Goal: Task Accomplishment & Management: Manage account settings

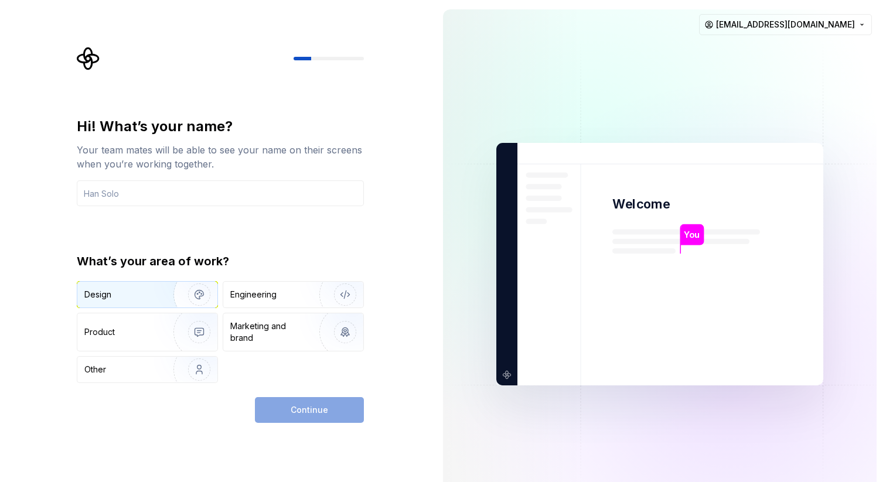
click at [143, 303] on div "Design" at bounding box center [147, 295] width 140 height 26
click at [295, 409] on div "Continue" at bounding box center [309, 410] width 109 height 26
click at [288, 416] on div "Continue" at bounding box center [309, 410] width 109 height 26
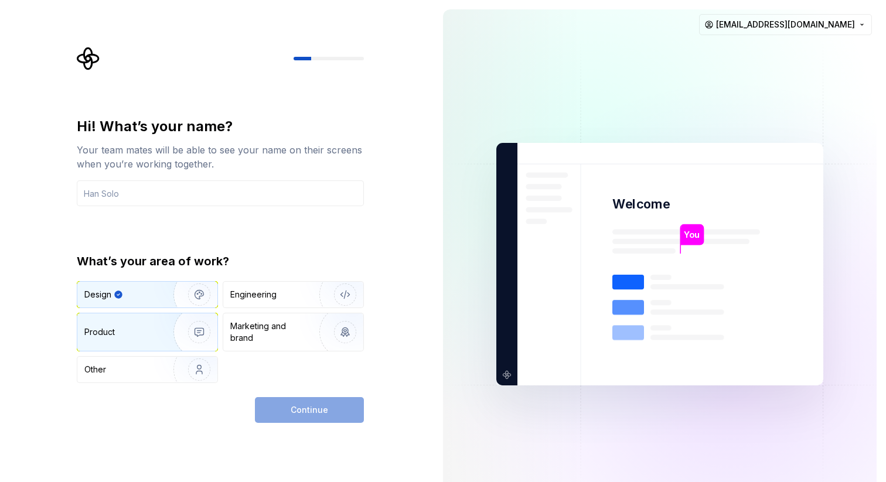
click at [135, 336] on div "Product" at bounding box center [122, 332] width 77 height 12
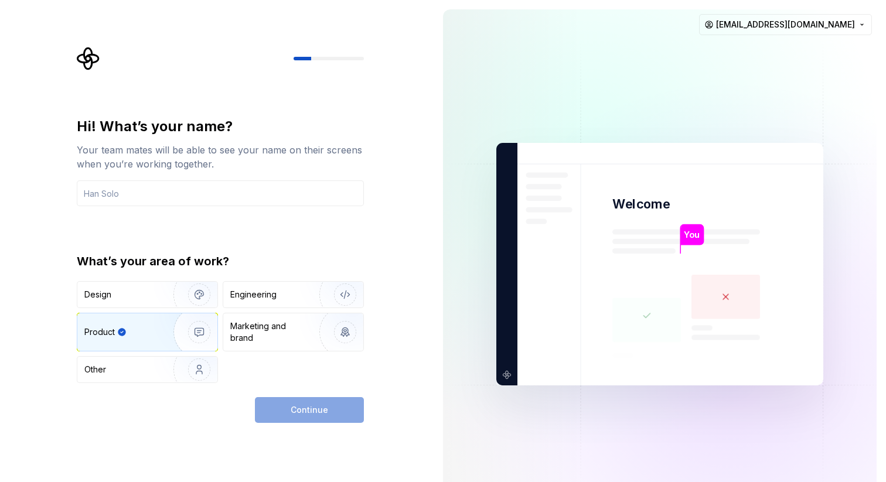
click at [279, 415] on div "Continue" at bounding box center [309, 410] width 109 height 26
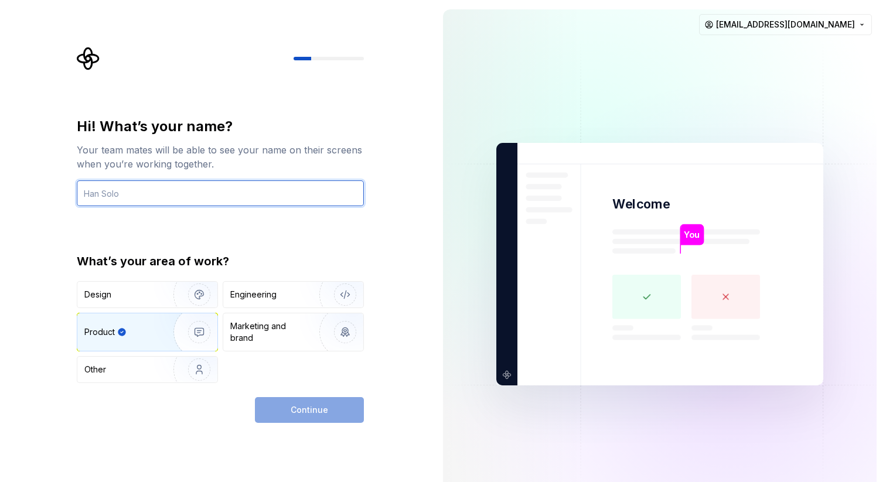
click at [133, 196] on input "text" at bounding box center [220, 193] width 287 height 26
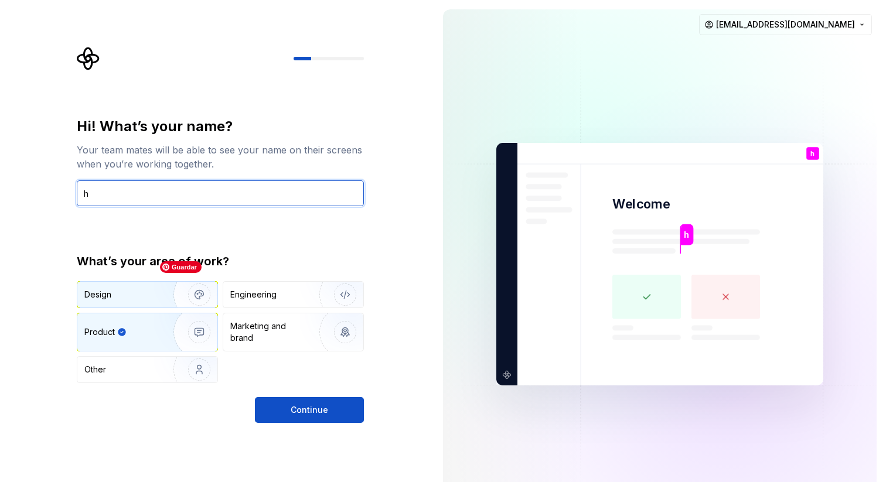
type input "h"
click at [144, 296] on div "Design" at bounding box center [121, 295] width 74 height 12
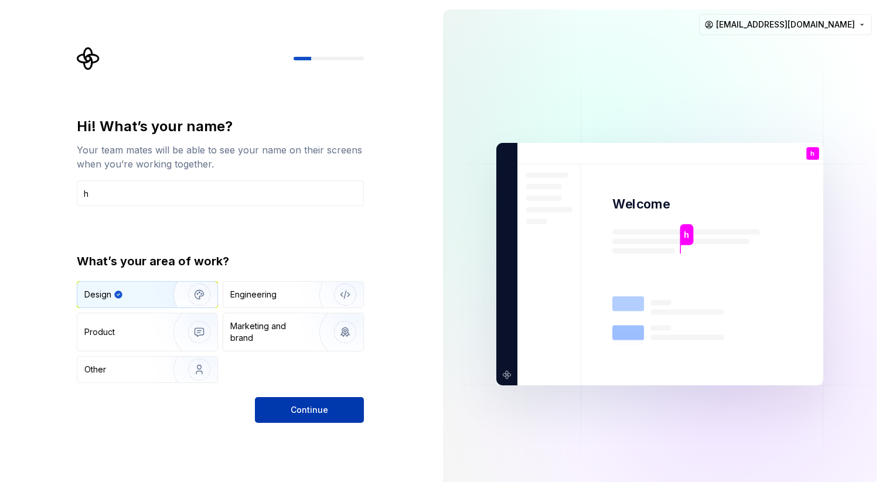
click at [315, 412] on span "Continue" at bounding box center [309, 410] width 37 height 12
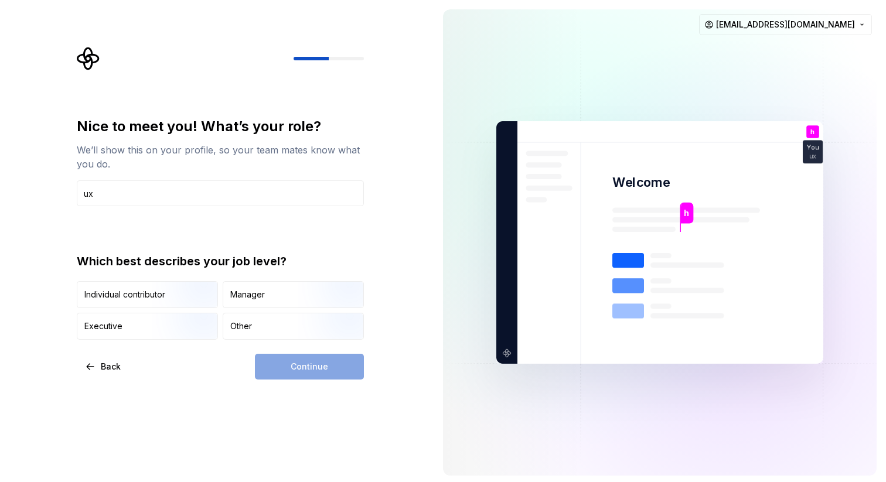
type input "ux"
click at [299, 373] on div "Continue" at bounding box center [309, 367] width 109 height 26
click at [188, 303] on img "button" at bounding box center [189, 309] width 75 height 78
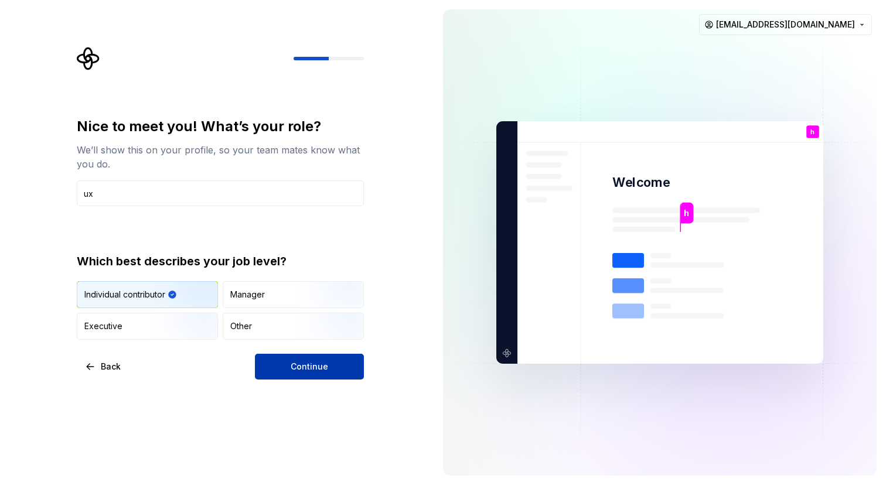
click at [284, 376] on button "Continue" at bounding box center [309, 367] width 109 height 26
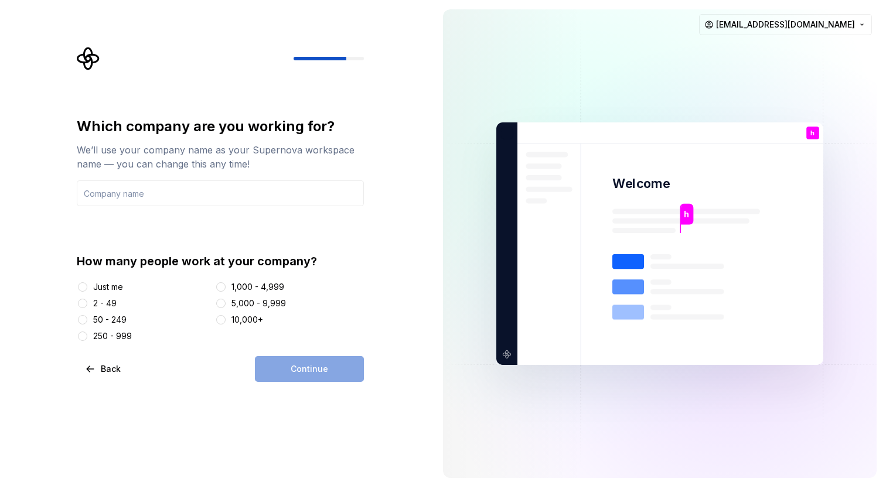
click at [111, 289] on div "Just me" at bounding box center [108, 287] width 30 height 12
click at [87, 289] on button "Just me" at bounding box center [82, 286] width 9 height 9
click at [304, 368] on div "Continue" at bounding box center [309, 369] width 109 height 26
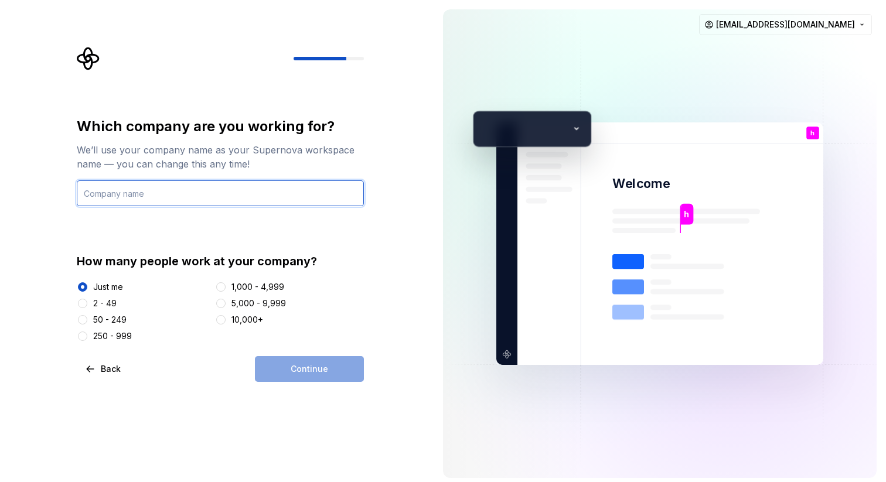
click at [156, 186] on input "text" at bounding box center [220, 193] width 287 height 26
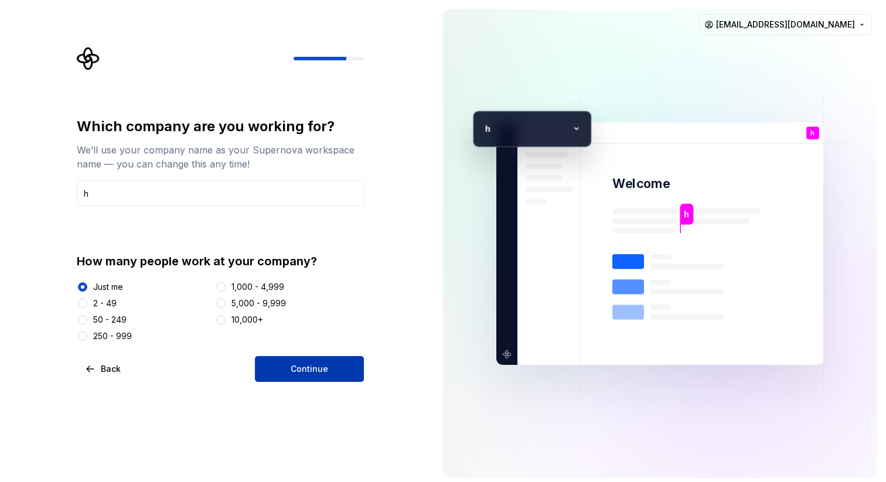
click at [292, 367] on span "Continue" at bounding box center [309, 369] width 37 height 12
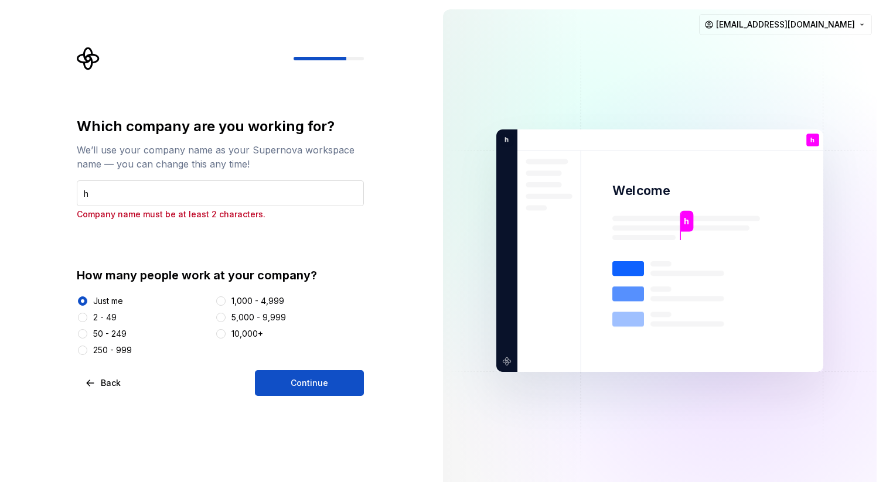
click at [111, 187] on input "h" at bounding box center [220, 193] width 287 height 26
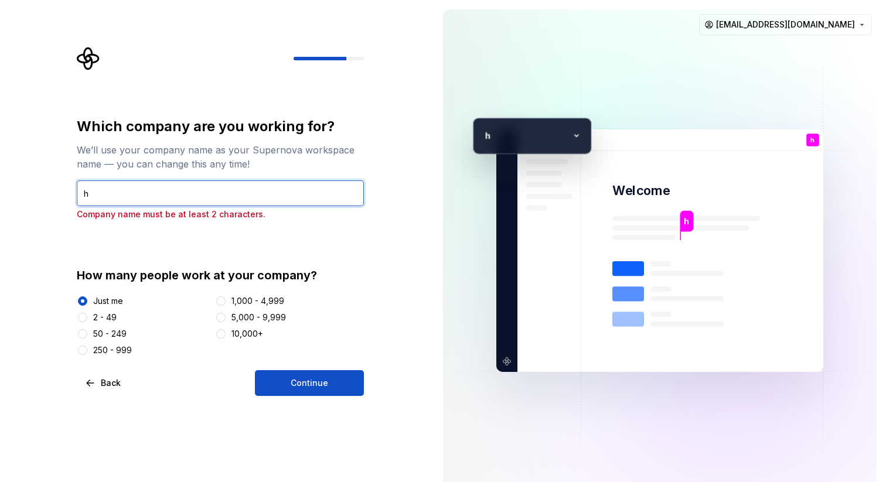
click at [111, 187] on input "h" at bounding box center [220, 193] width 287 height 26
type input "ona"
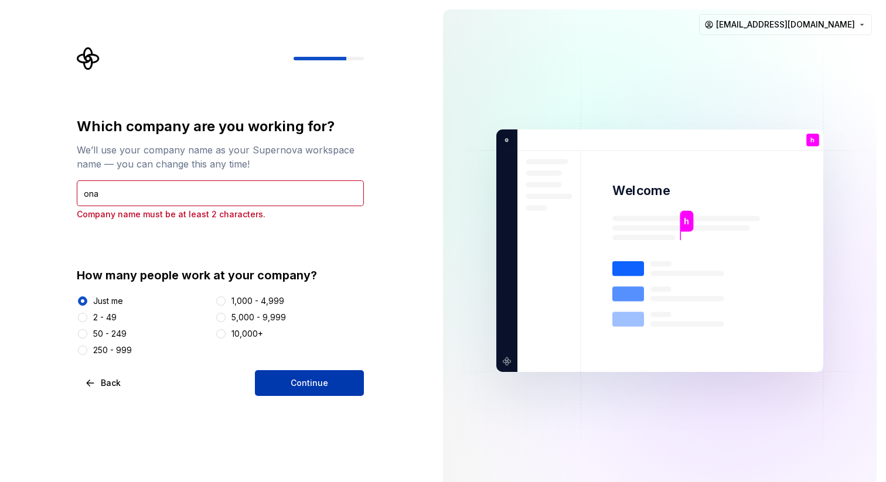
click at [298, 380] on span "Continue" at bounding box center [309, 383] width 37 height 12
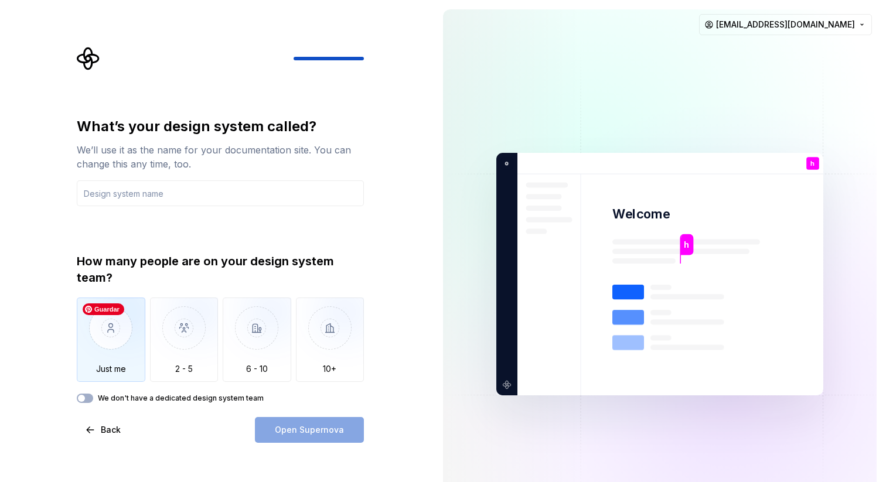
click at [114, 343] on img "button" at bounding box center [111, 337] width 69 height 78
click at [177, 189] on input "text" at bounding box center [220, 193] width 287 height 26
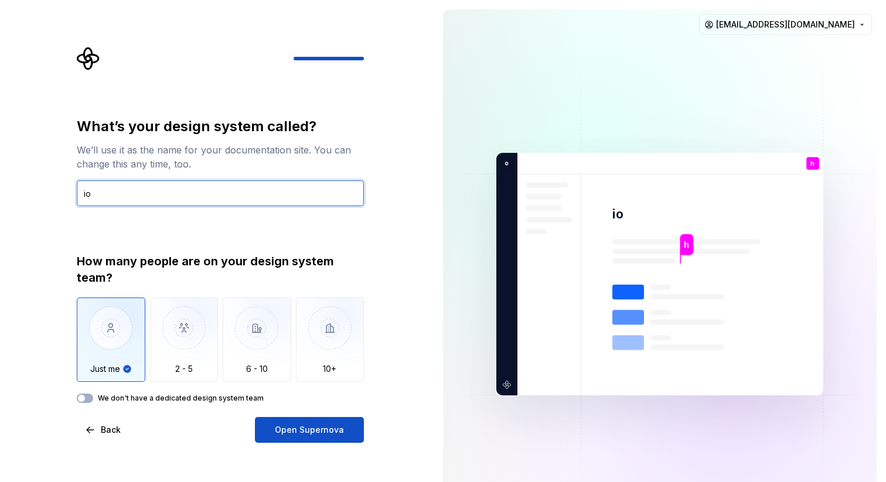
type input "i"
type input "ona"
drag, startPoint x: 332, startPoint y: 423, endPoint x: 215, endPoint y: 418, distance: 117.2
click at [215, 418] on div "Back Open Supernova" at bounding box center [220, 430] width 287 height 26
click at [211, 403] on div "What’s your design system called? We’ll use it as the name for your documentati…" at bounding box center [220, 280] width 287 height 326
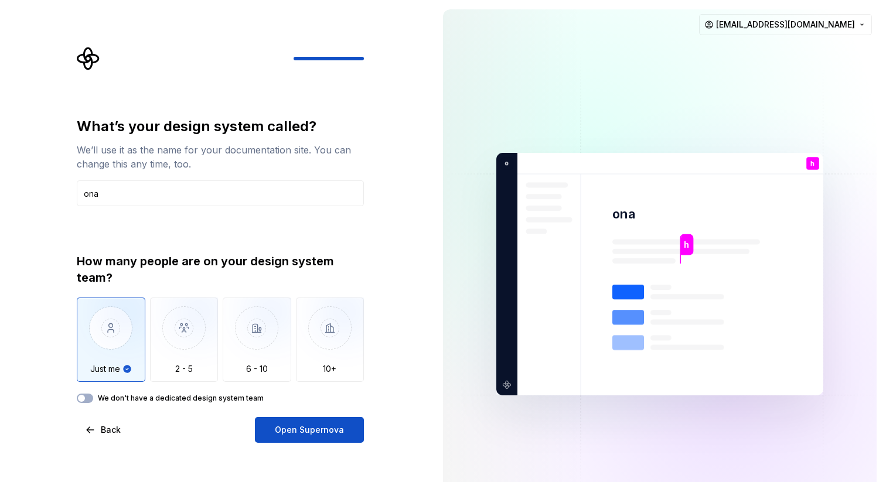
click at [191, 399] on label "We don't have a dedicated design system team" at bounding box center [181, 398] width 166 height 9
click at [93, 399] on button "We don't have a dedicated design system team" at bounding box center [85, 398] width 16 height 9
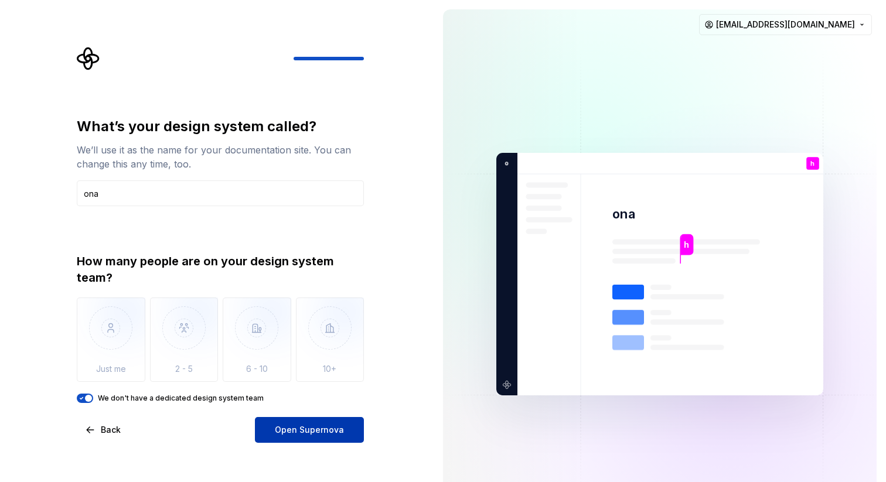
click at [302, 428] on span "Open Supernova" at bounding box center [309, 430] width 69 height 12
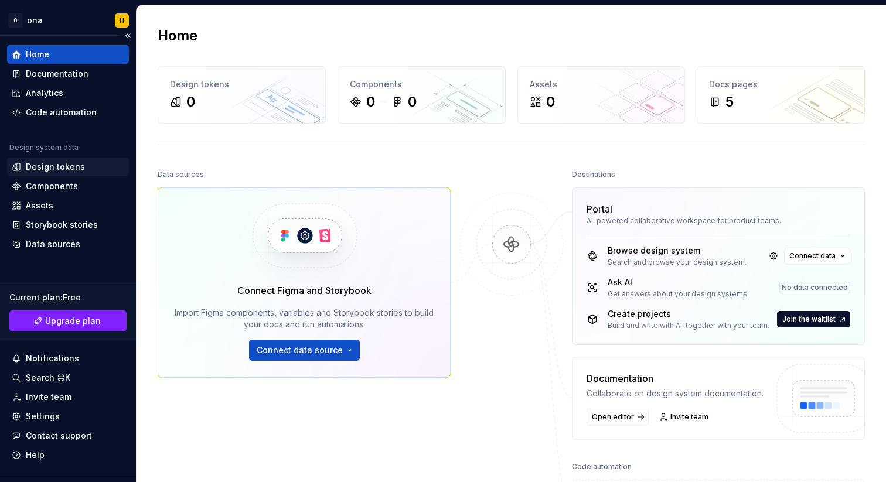
click at [81, 173] on div "Design tokens" at bounding box center [68, 167] width 122 height 19
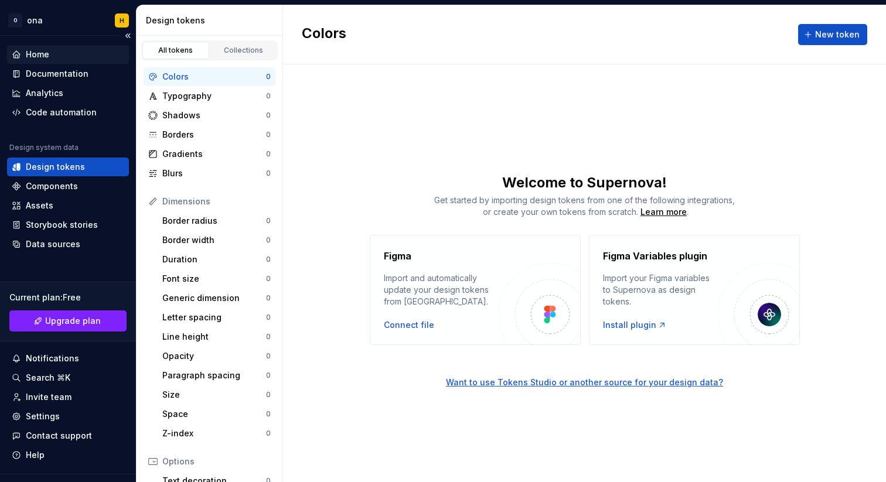
click at [59, 55] on div "Home" at bounding box center [68, 55] width 112 height 12
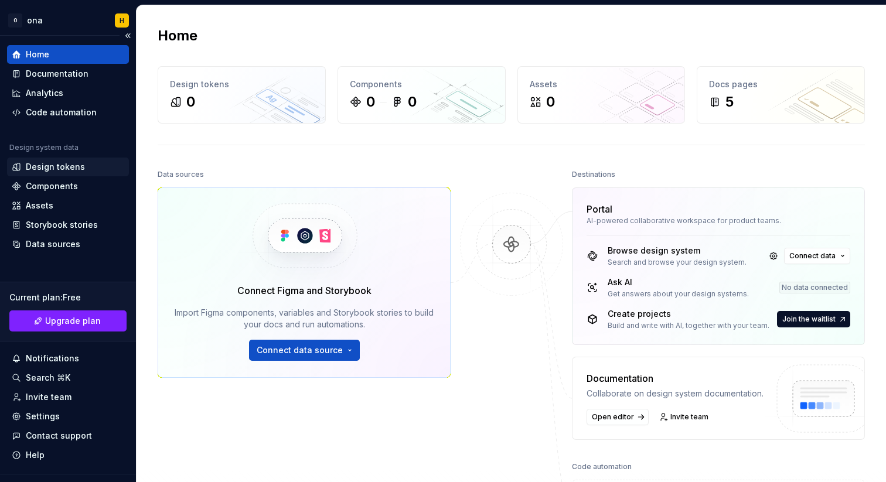
click at [65, 165] on div "Design tokens" at bounding box center [55, 167] width 59 height 12
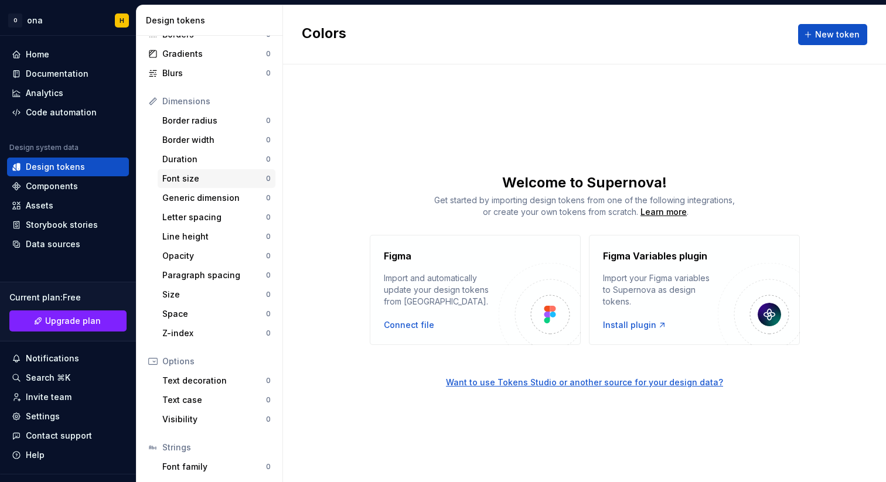
scroll to position [104, 0]
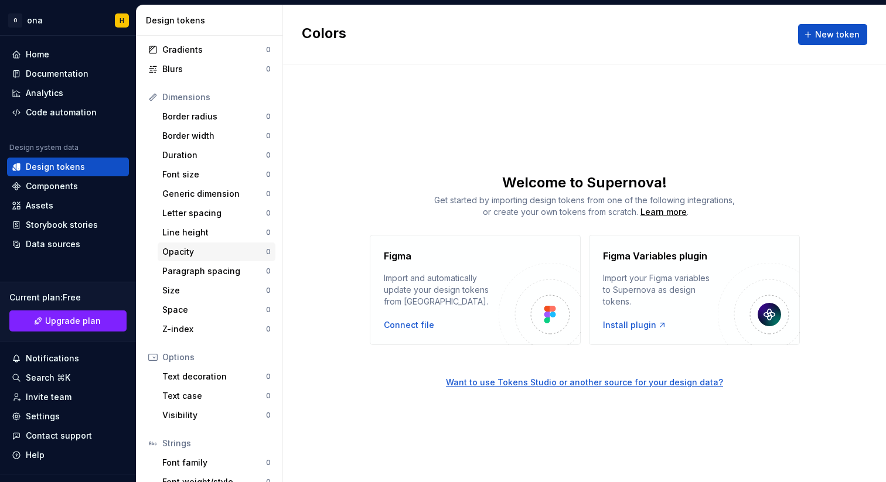
click at [180, 252] on div "Opacity" at bounding box center [214, 252] width 104 height 12
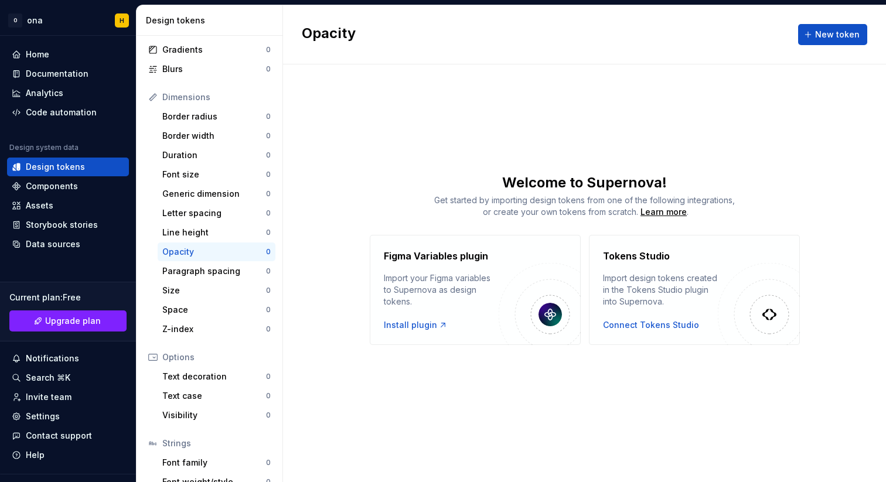
click at [180, 252] on div "Opacity" at bounding box center [214, 252] width 104 height 12
click at [177, 209] on div "Letter spacing" at bounding box center [214, 213] width 104 height 12
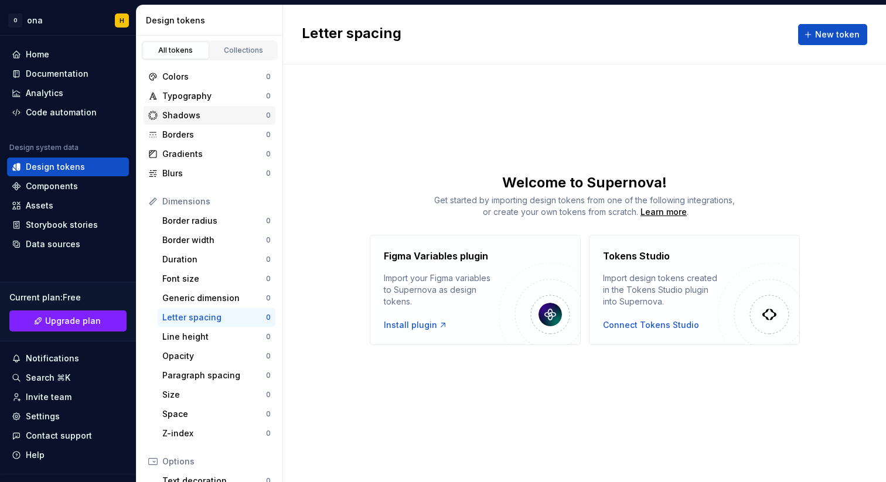
click at [179, 110] on div "Shadows" at bounding box center [214, 116] width 104 height 12
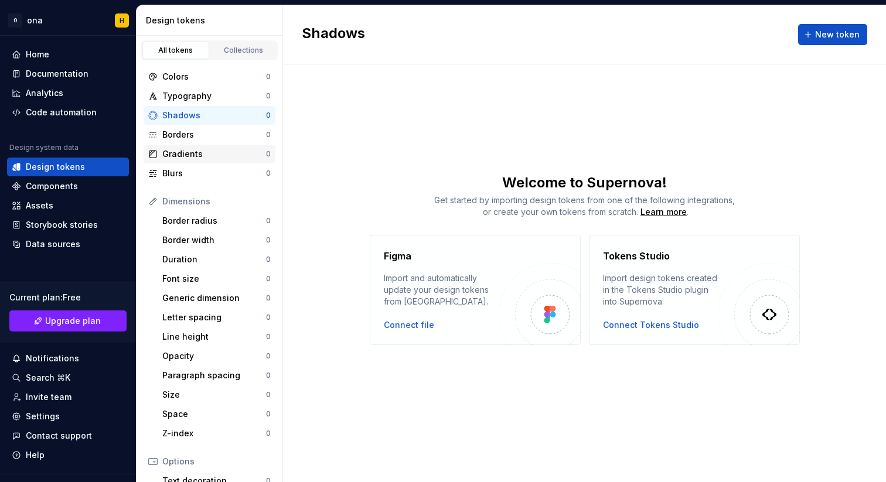
click at [183, 158] on div "Gradients" at bounding box center [214, 154] width 104 height 12
click at [238, 39] on div "All tokens Collections" at bounding box center [209, 48] width 146 height 25
click at [235, 50] on div "Collections" at bounding box center [243, 50] width 59 height 9
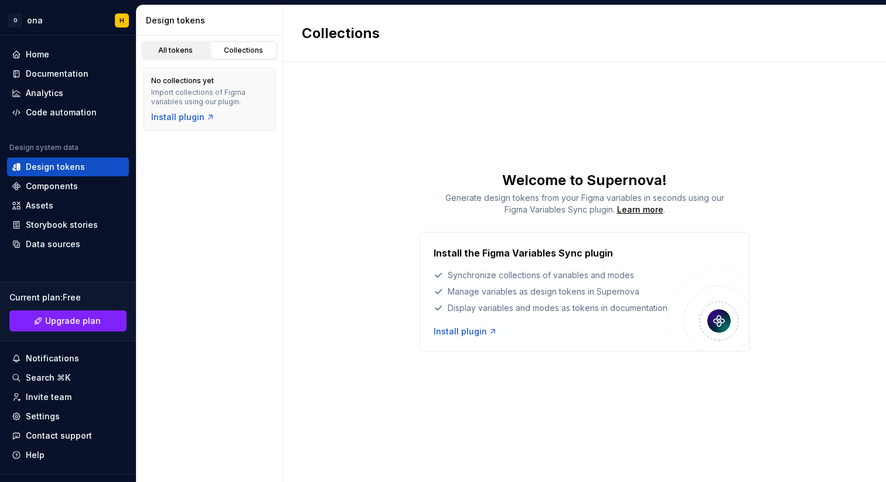
click at [185, 46] on div "All tokens" at bounding box center [175, 50] width 59 height 9
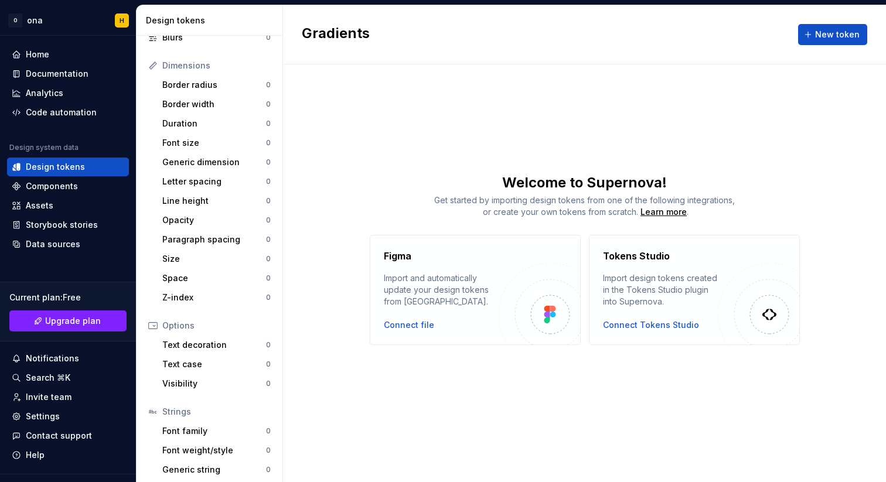
scroll to position [159, 0]
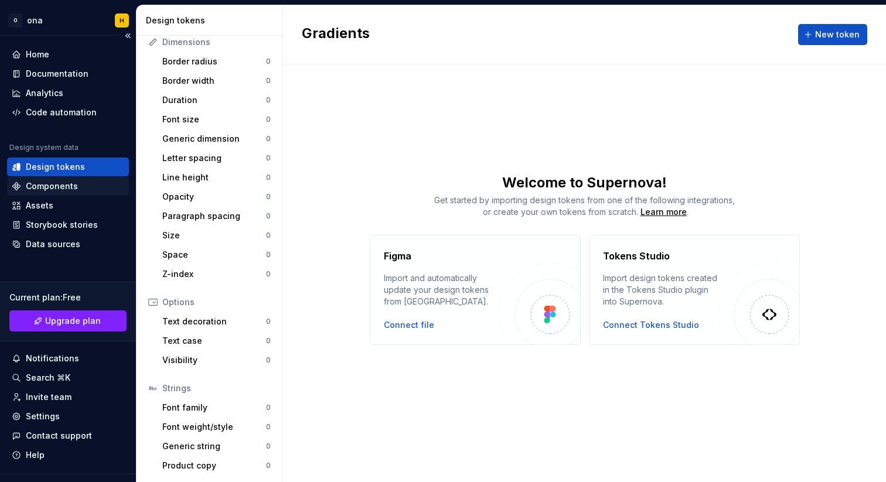
click at [57, 183] on div "Components" at bounding box center [52, 186] width 52 height 12
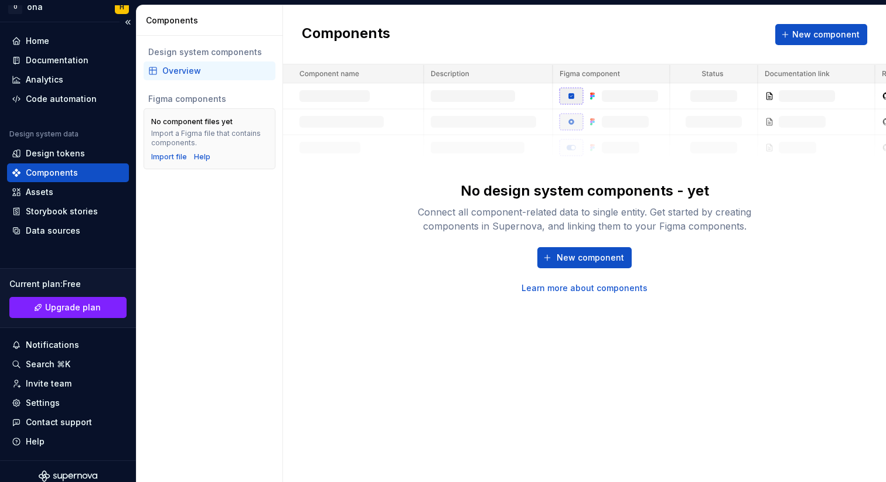
scroll to position [23, 0]
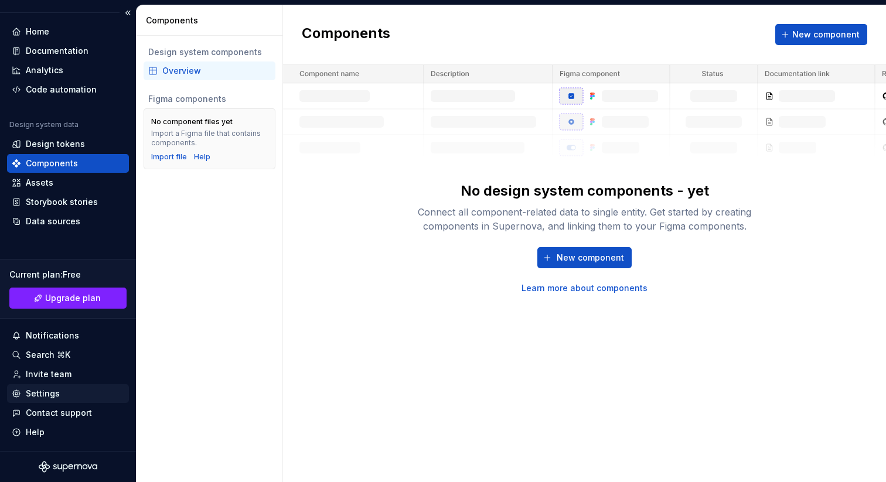
click at [60, 397] on div "Settings" at bounding box center [68, 394] width 112 height 12
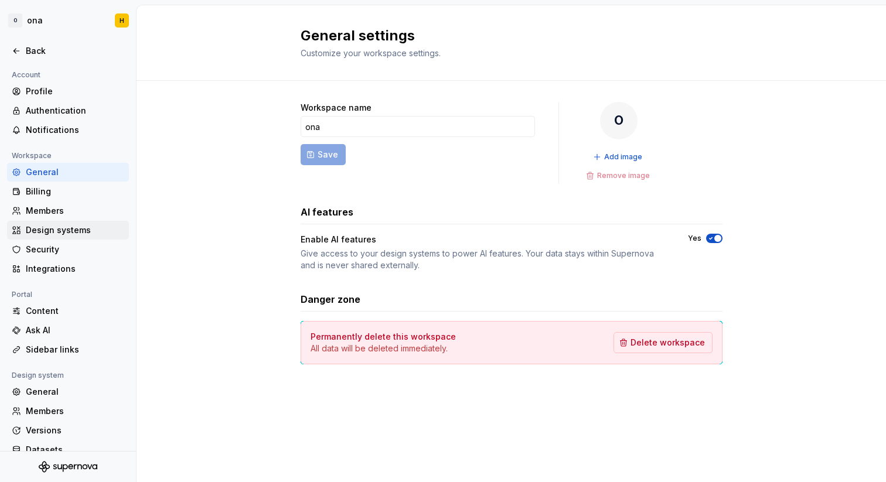
click at [62, 233] on div "Design systems" at bounding box center [75, 230] width 98 height 12
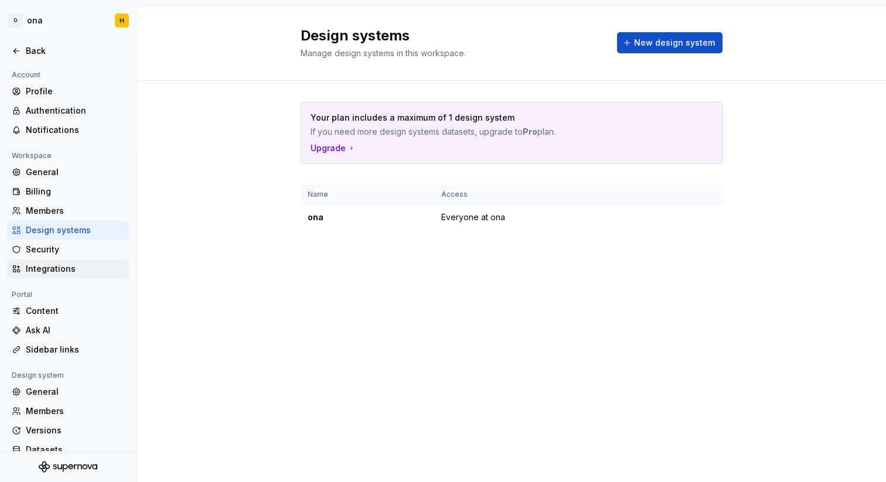
click at [69, 275] on div "Integrations" at bounding box center [68, 268] width 122 height 19
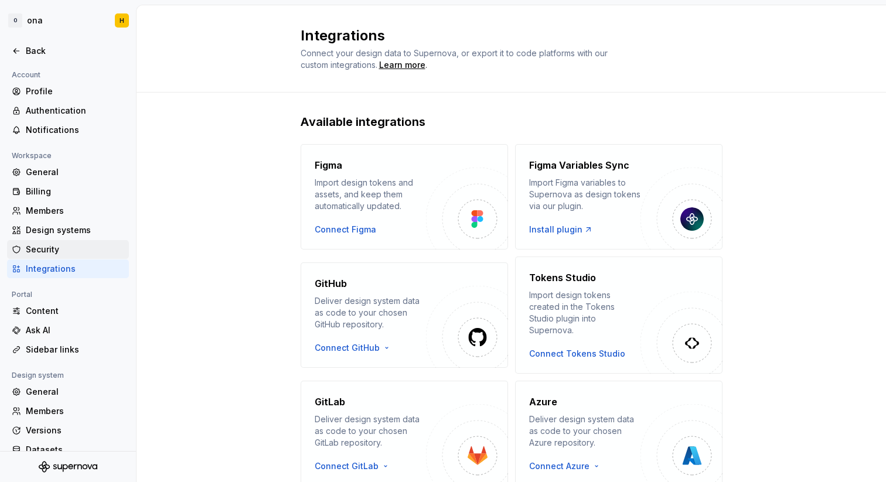
click at [69, 252] on div "Security" at bounding box center [75, 250] width 98 height 12
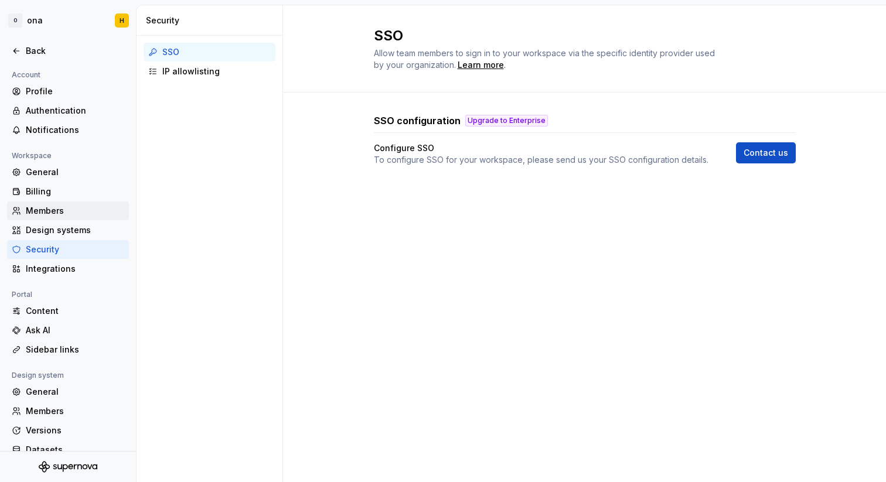
click at [60, 206] on div "Members" at bounding box center [75, 211] width 98 height 12
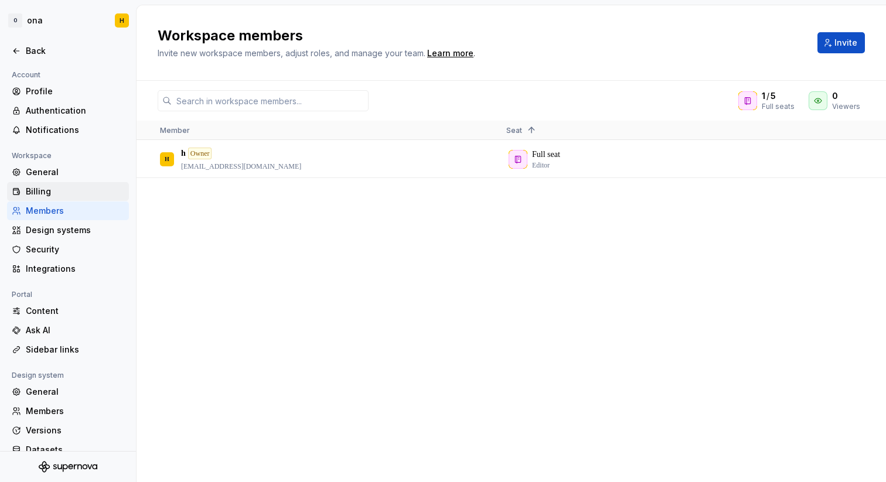
click at [60, 190] on div "Billing" at bounding box center [75, 192] width 98 height 12
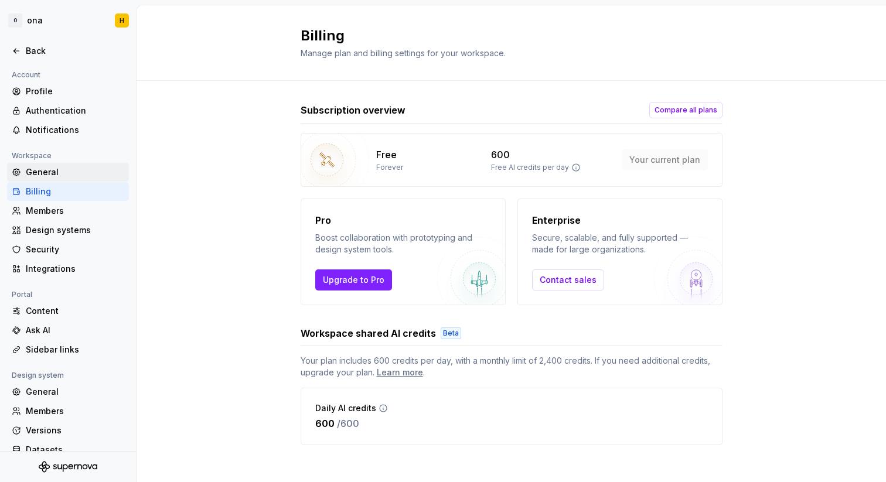
click at [64, 167] on div "General" at bounding box center [75, 172] width 98 height 12
